Goal: Task Accomplishment & Management: Use online tool/utility

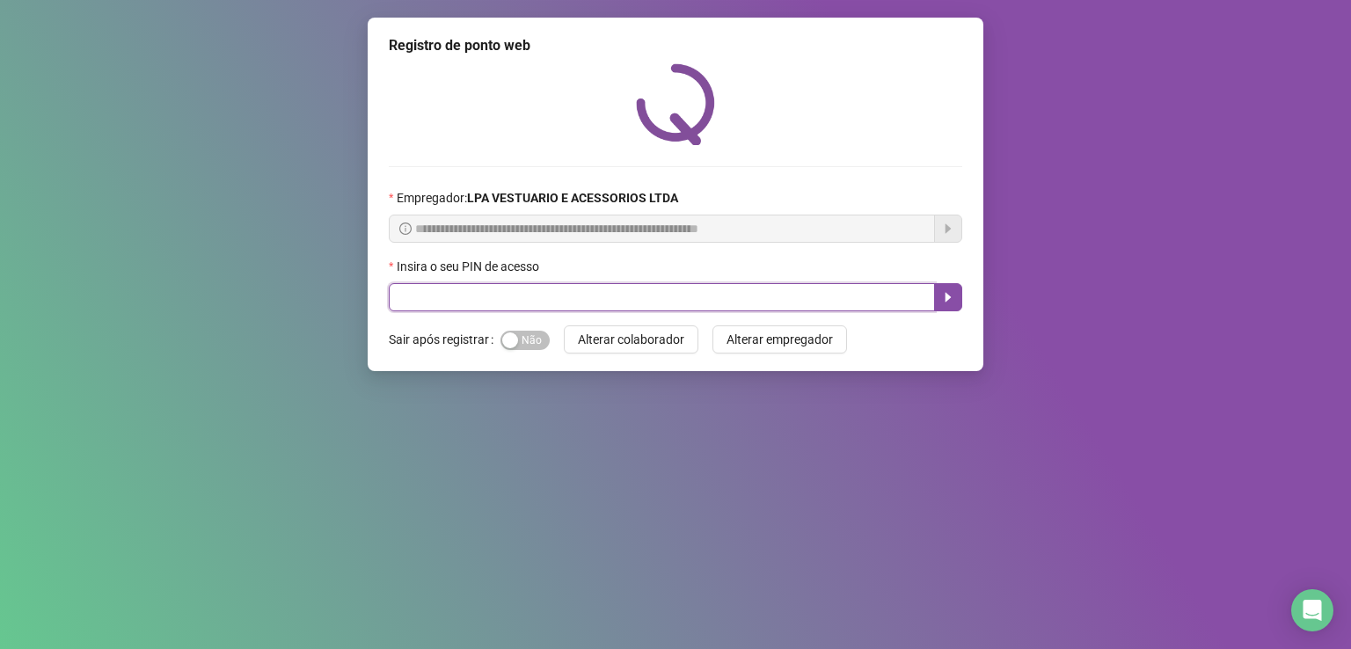
click at [591, 296] on input "text" at bounding box center [662, 297] width 546 height 28
type input "*****"
click at [947, 290] on button "button" at bounding box center [948, 297] width 28 height 28
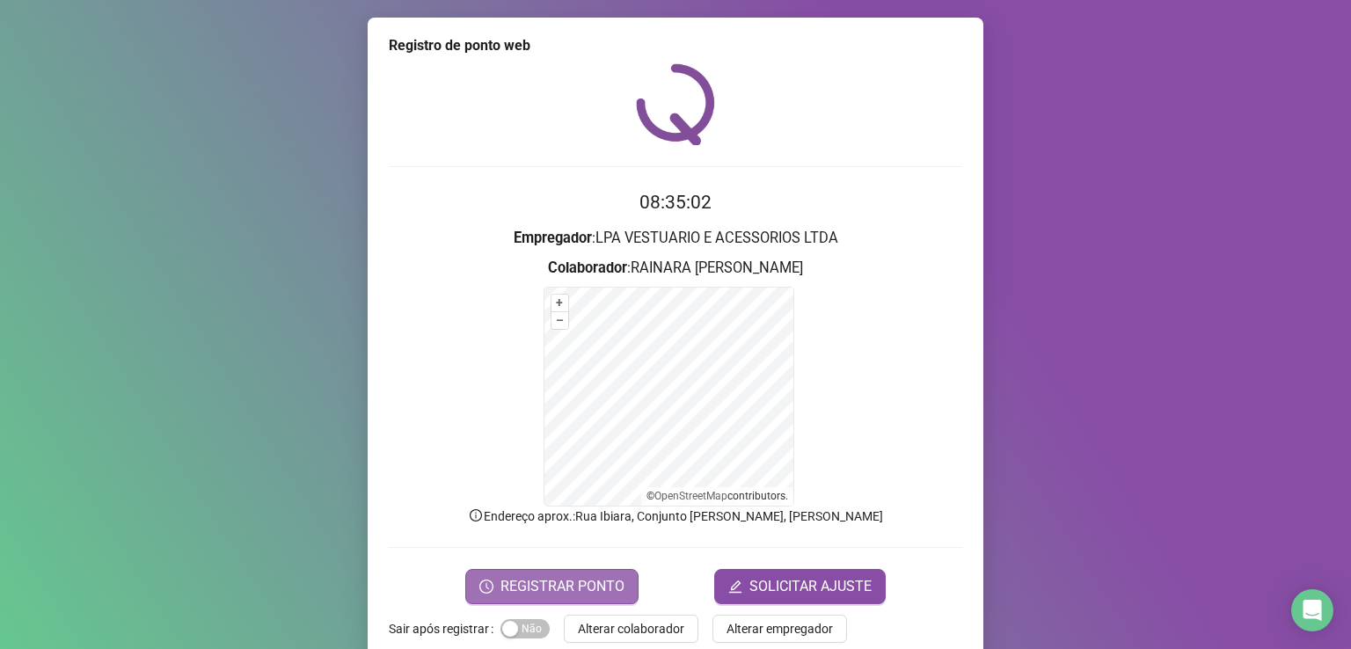
click at [567, 585] on span "REGISTRAR PONTO" at bounding box center [563, 586] width 124 height 21
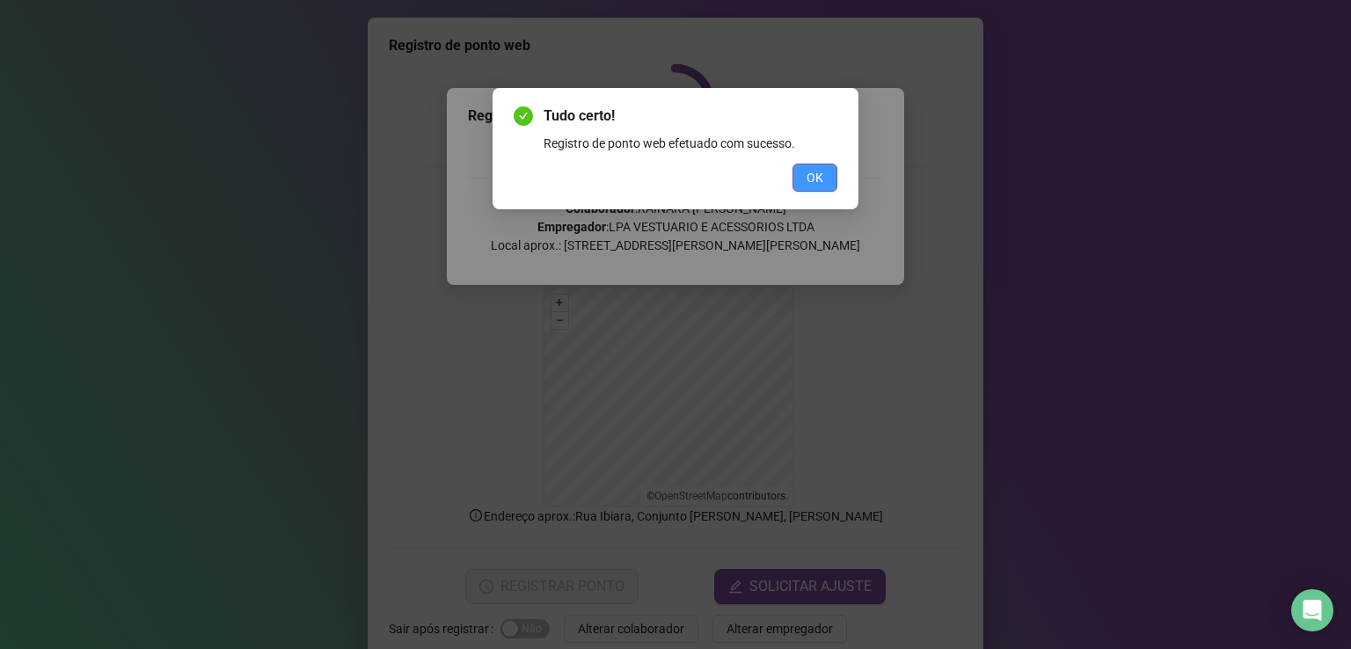
click at [819, 181] on span "OK" at bounding box center [815, 177] width 17 height 19
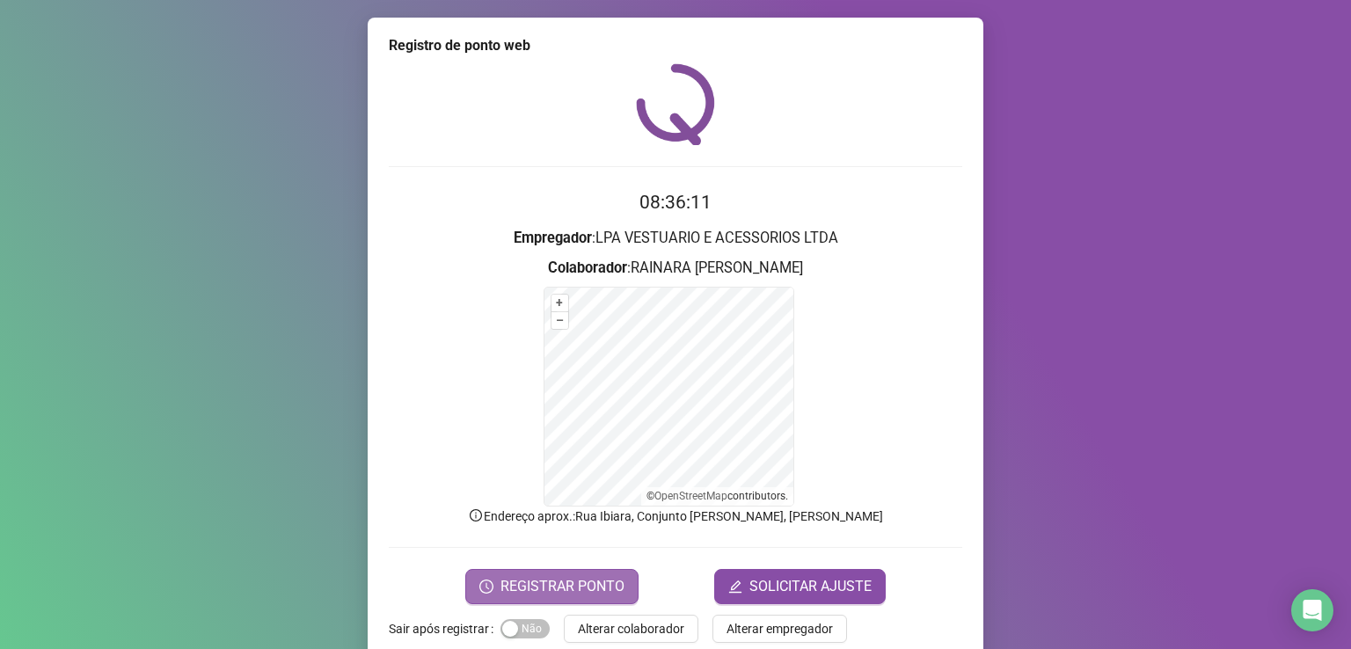
click at [605, 585] on span "REGISTRAR PONTO" at bounding box center [563, 586] width 124 height 21
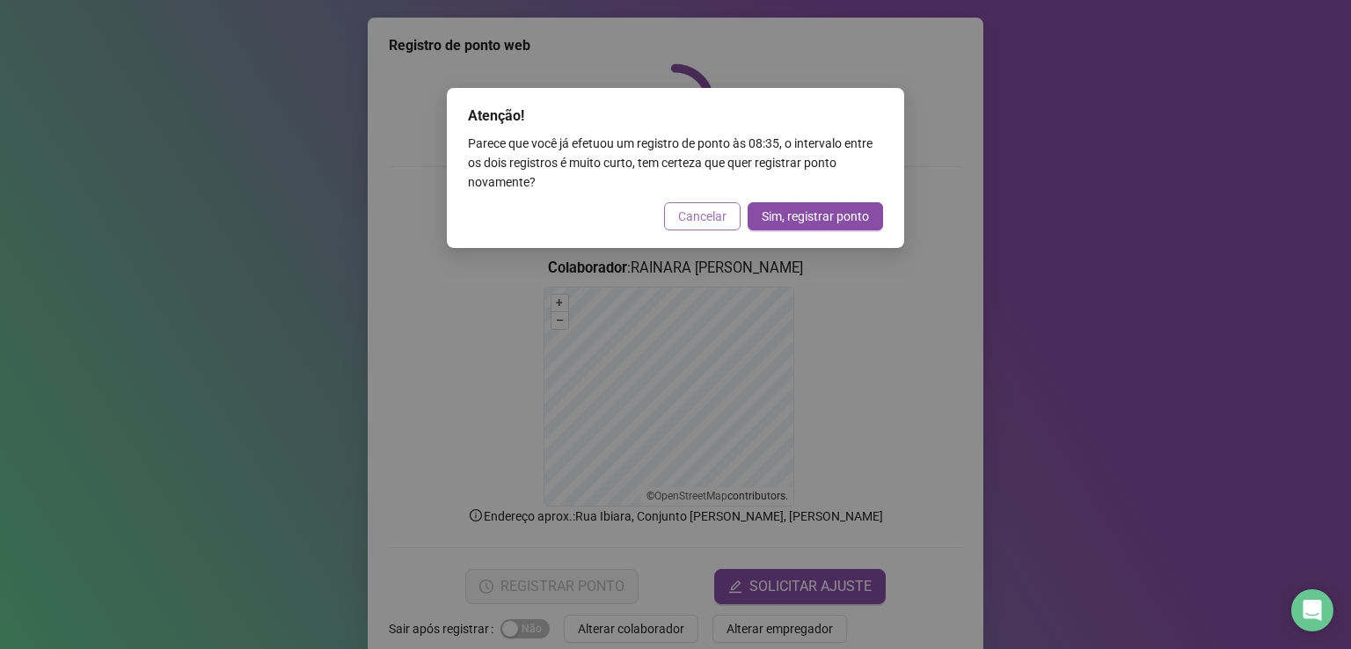
click at [706, 216] on span "Cancelar" at bounding box center [702, 216] width 48 height 19
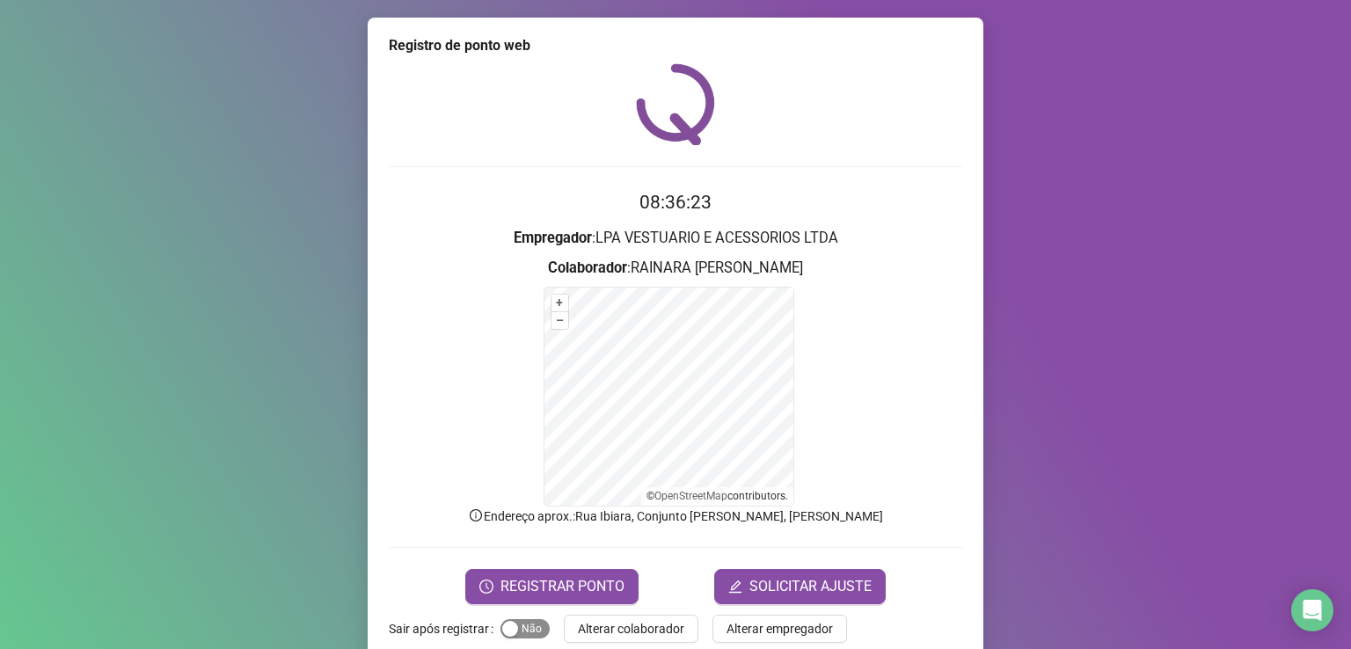
click at [530, 618] on span "Sim Não" at bounding box center [525, 628] width 49 height 19
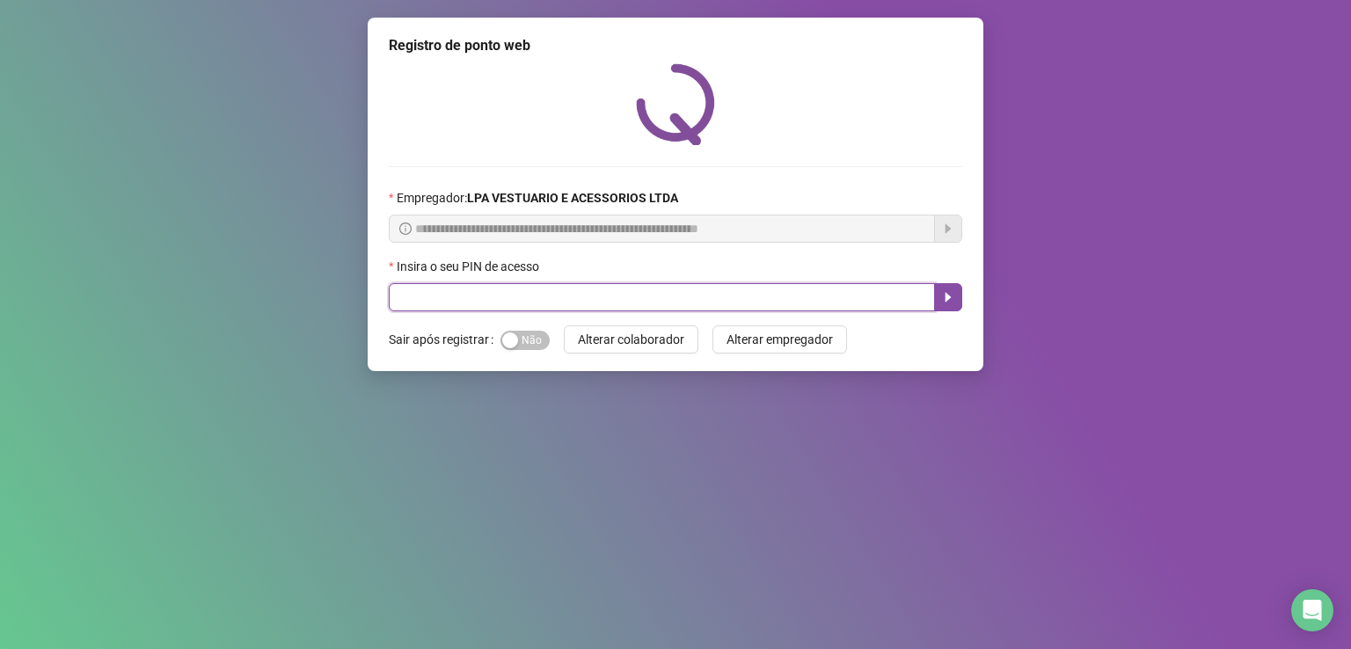
drag, startPoint x: 474, startPoint y: 296, endPoint x: 586, endPoint y: 287, distance: 112.1
click at [482, 296] on input "text" at bounding box center [662, 297] width 546 height 28
type input "*****"
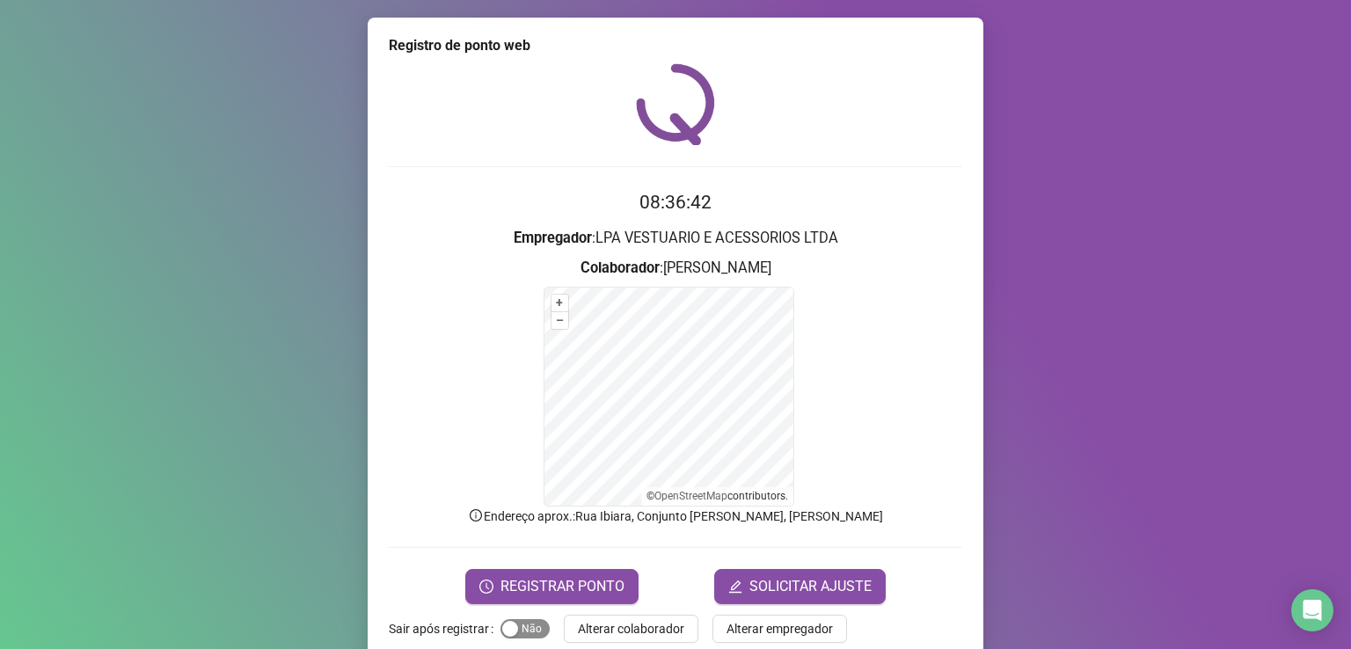
click at [518, 638] on span "Sim Não" at bounding box center [525, 628] width 49 height 19
click at [563, 585] on span "REGISTRAR PONTO" at bounding box center [563, 586] width 124 height 21
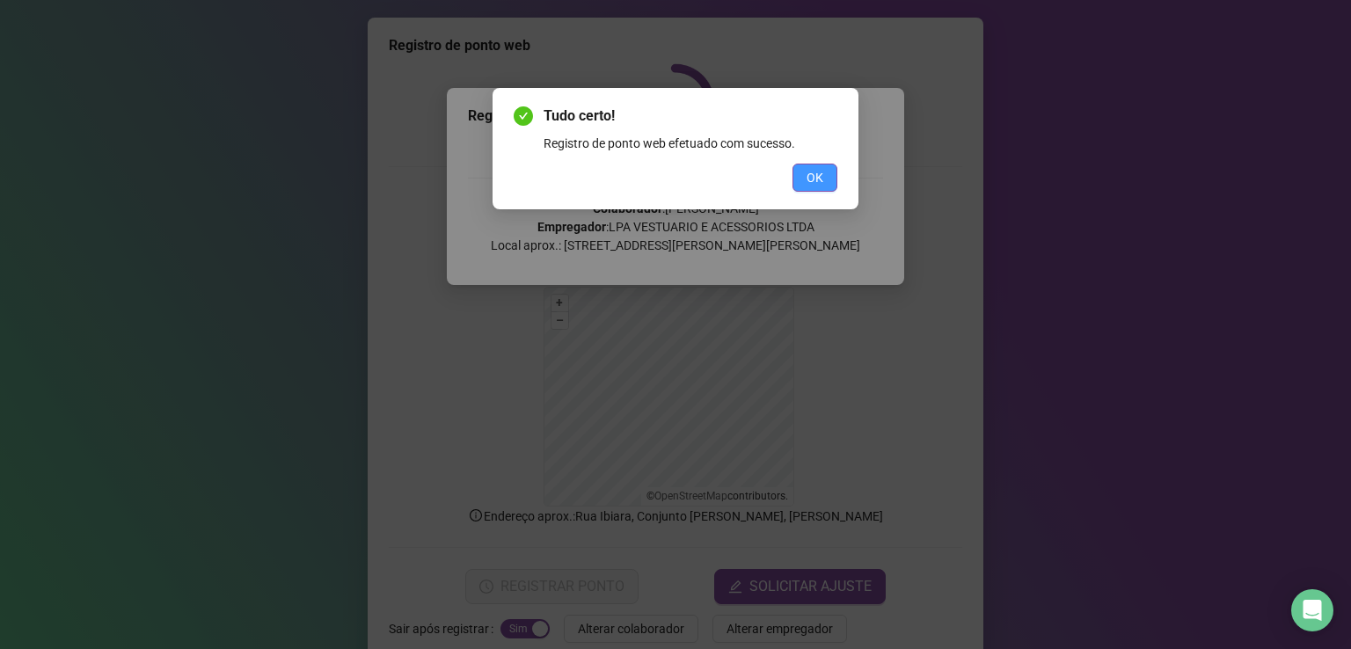
click at [810, 182] on span "OK" at bounding box center [815, 177] width 17 height 19
